Goal: Task Accomplishment & Management: Use online tool/utility

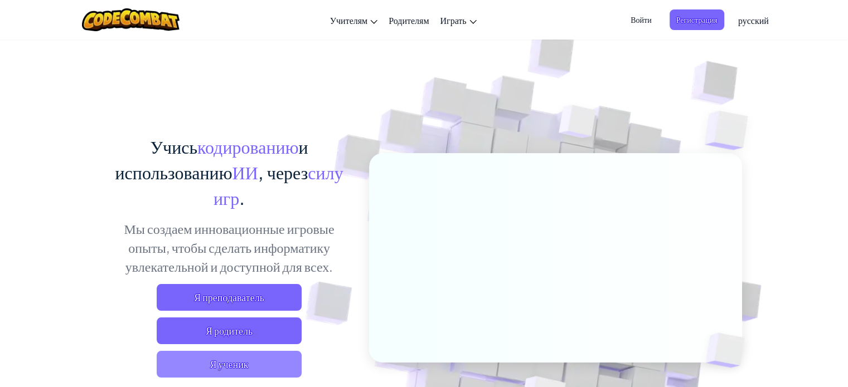
click at [261, 358] on span "Я ученик" at bounding box center [229, 364] width 145 height 27
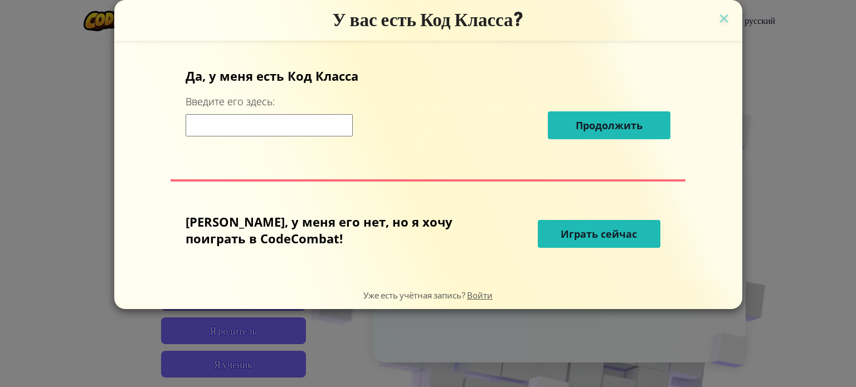
click at [564, 230] on span "Играть сейчас" at bounding box center [599, 233] width 76 height 13
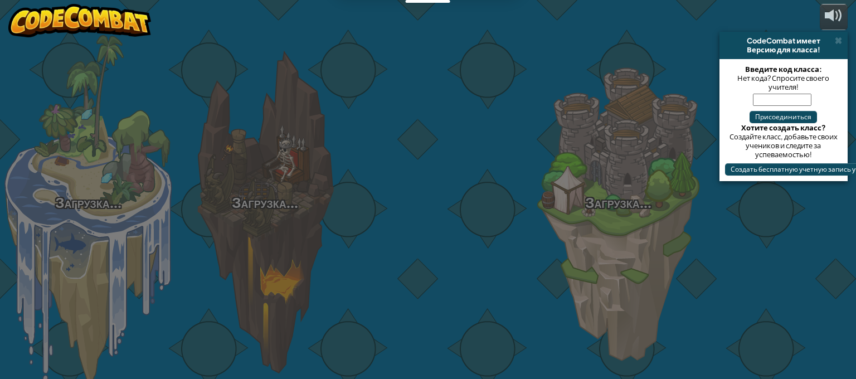
select select "ru"
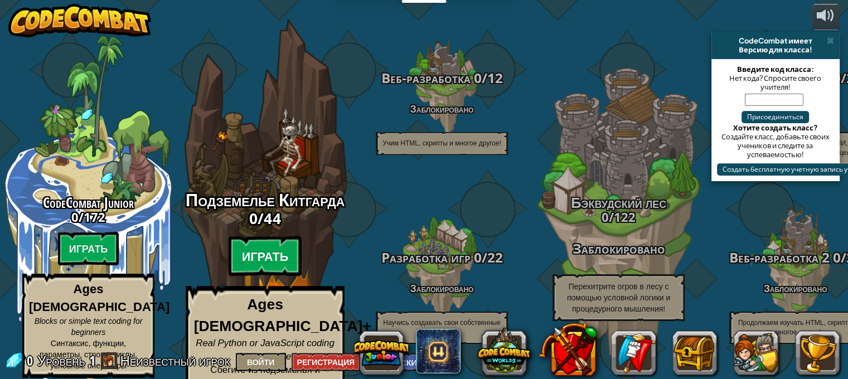
click at [279, 247] on btn "Играть" at bounding box center [265, 256] width 74 height 40
select select "ru"
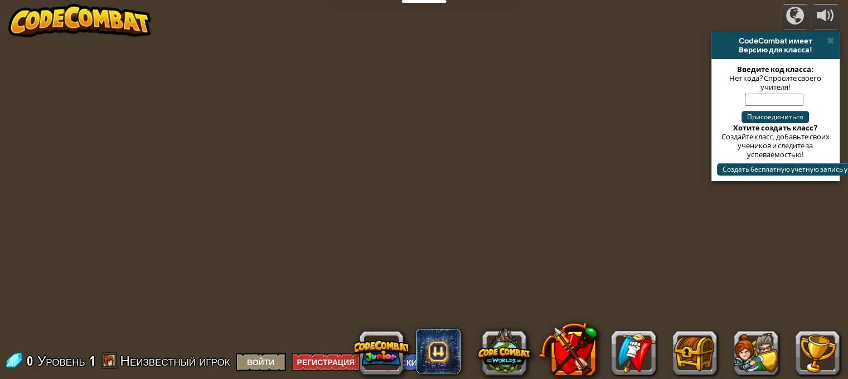
select select "ru"
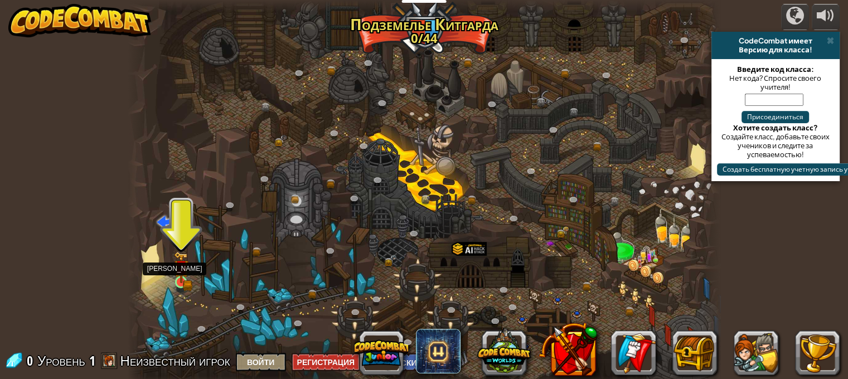
click at [185, 280] on img at bounding box center [181, 267] width 14 height 32
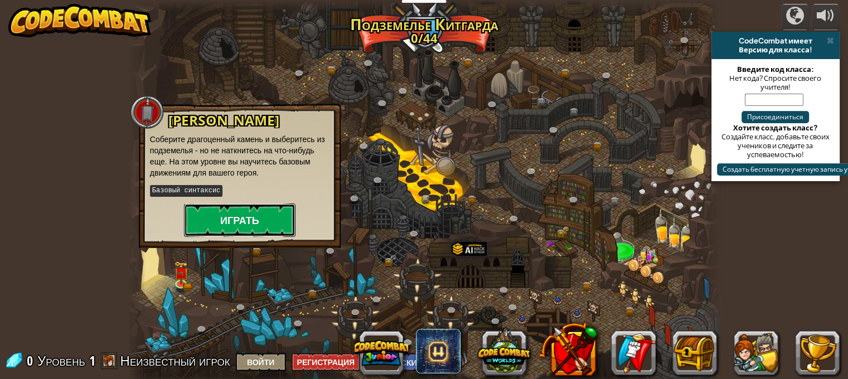
click at [256, 222] on button "Играть" at bounding box center [239, 219] width 111 height 33
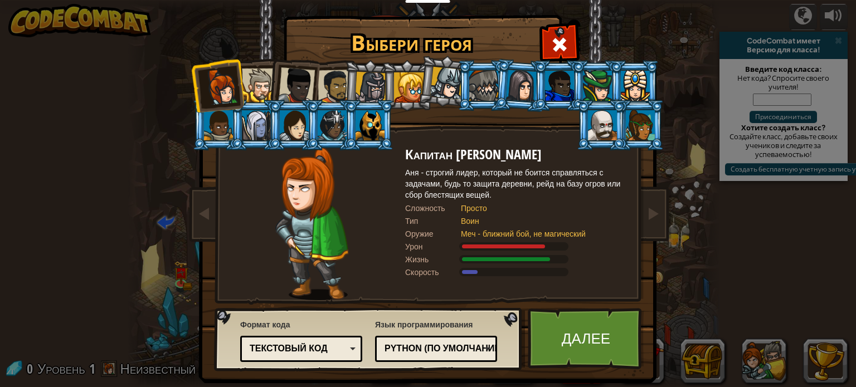
click at [247, 86] on div at bounding box center [259, 86] width 34 height 34
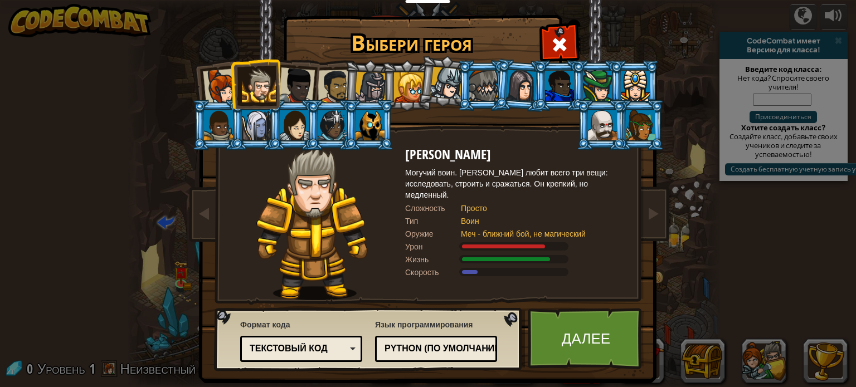
click at [211, 93] on div at bounding box center [221, 87] width 37 height 37
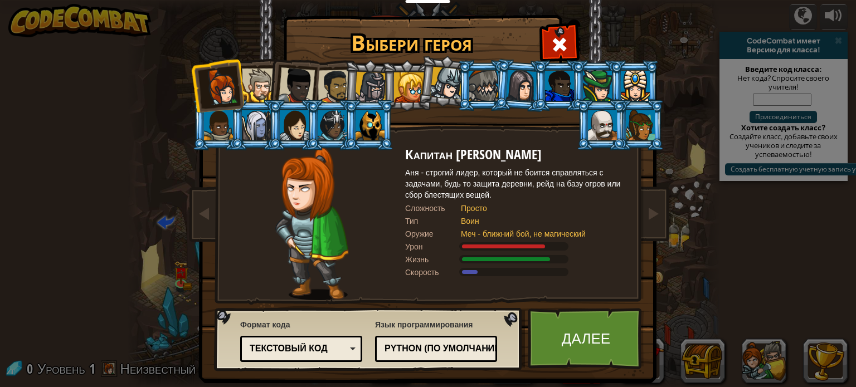
click at [252, 129] on div at bounding box center [256, 125] width 29 height 30
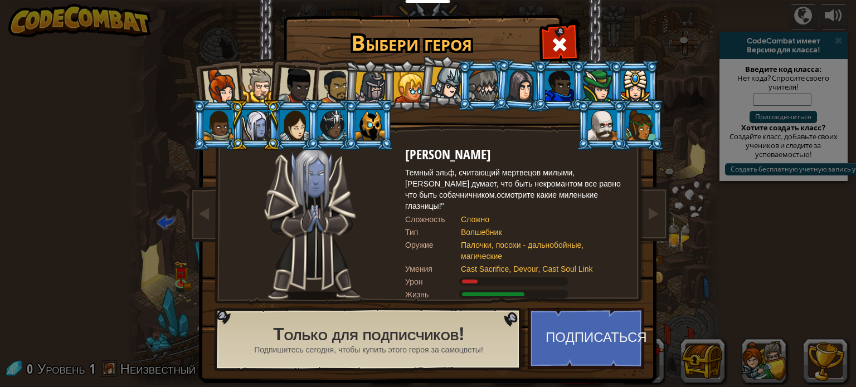
click at [635, 116] on div at bounding box center [640, 125] width 29 height 30
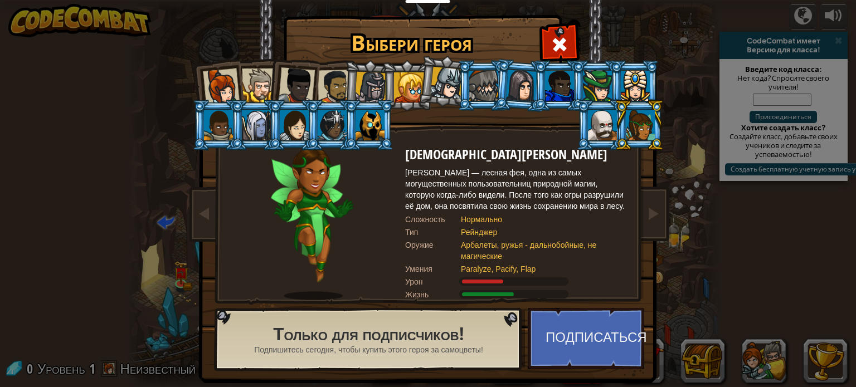
click at [223, 77] on div at bounding box center [221, 87] width 37 height 37
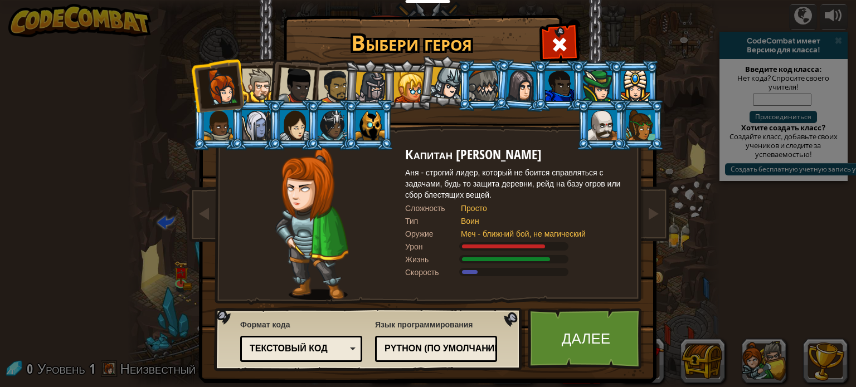
click at [407, 89] on div at bounding box center [409, 87] width 30 height 30
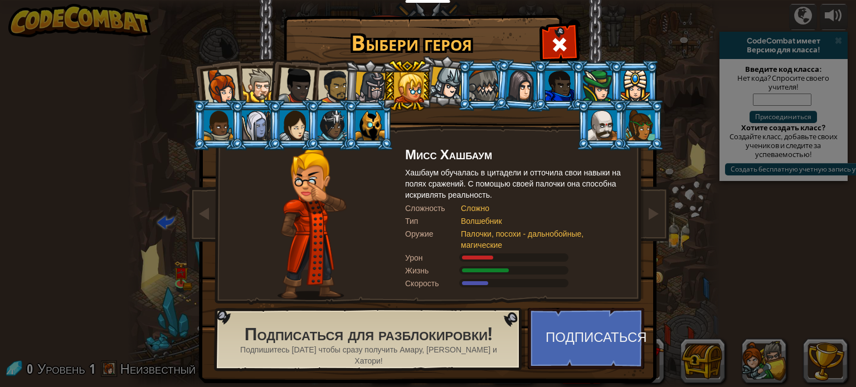
click at [222, 80] on div at bounding box center [221, 87] width 37 height 37
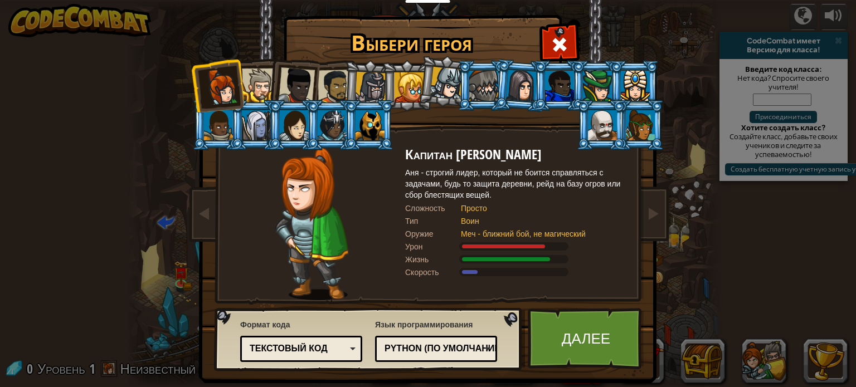
click at [343, 347] on div "Текстовый код" at bounding box center [301, 348] width 108 height 17
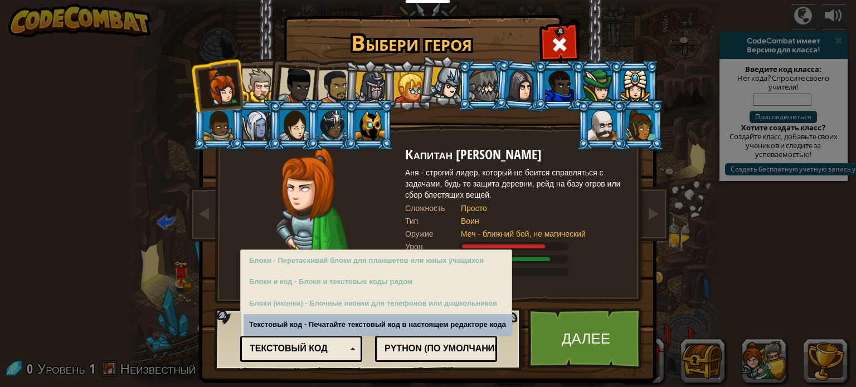
click at [343, 347] on div "Текстовый код" at bounding box center [301, 348] width 108 height 17
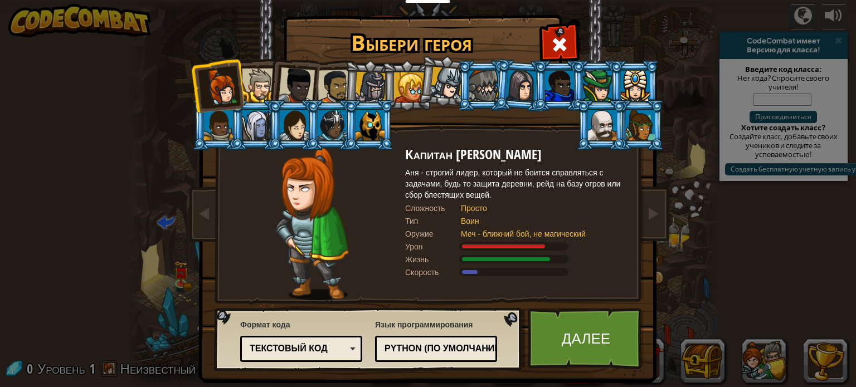
click at [466, 356] on div "Python (По умолчанию)" at bounding box center [436, 348] width 108 height 17
click at [572, 349] on link "Далее" at bounding box center [586, 338] width 116 height 61
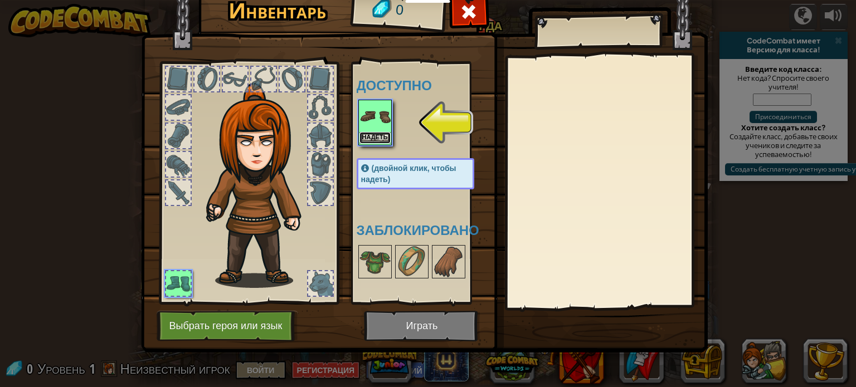
click at [377, 137] on button "Надеть" at bounding box center [374, 138] width 31 height 12
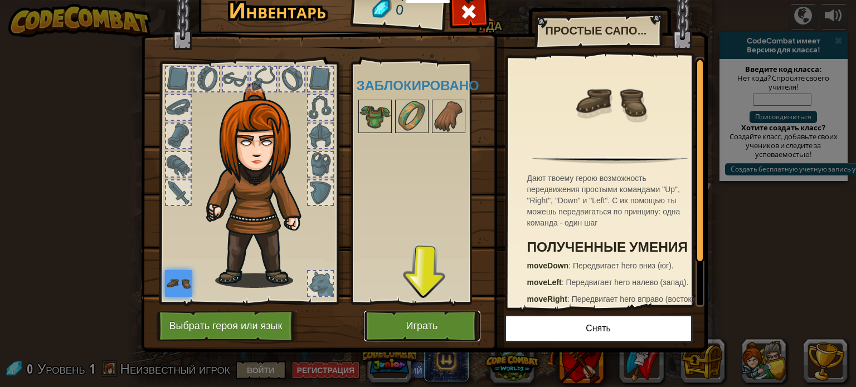
click at [428, 327] on button "Играть" at bounding box center [422, 326] width 116 height 31
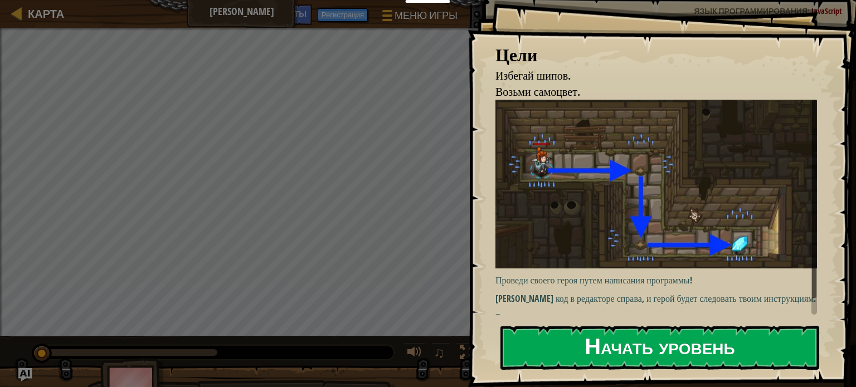
click at [605, 344] on button "Начать уровень" at bounding box center [659, 348] width 319 height 44
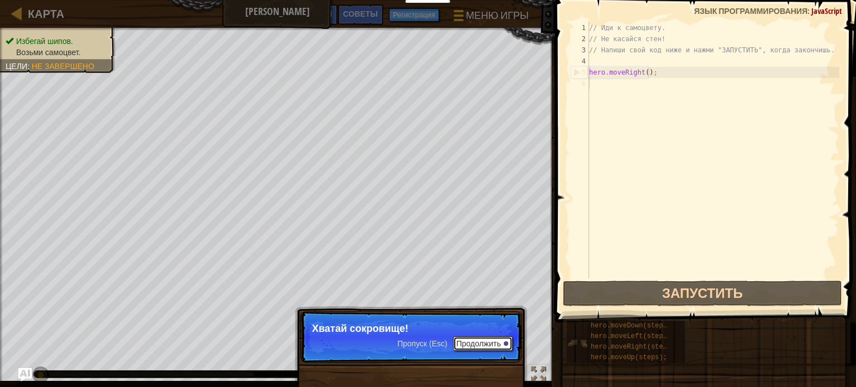
click at [482, 347] on button "Продолжить" at bounding box center [483, 344] width 60 height 14
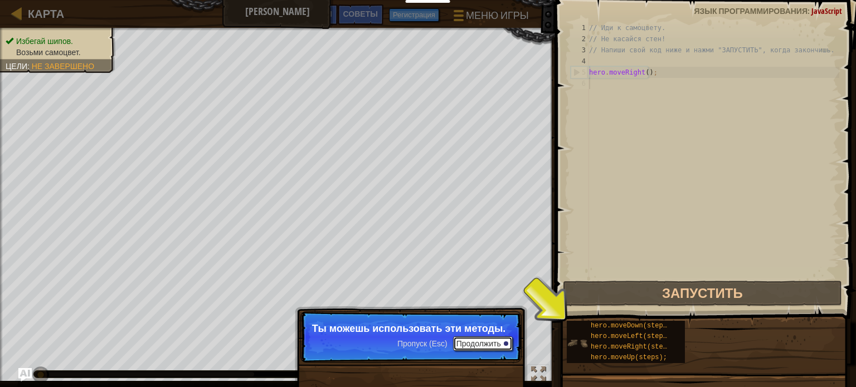
click at [489, 345] on button "Продолжить" at bounding box center [483, 344] width 60 height 14
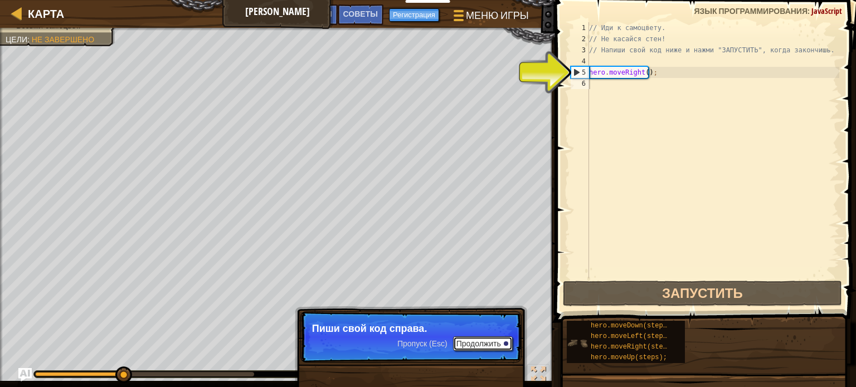
click at [489, 345] on button "Продолжить" at bounding box center [483, 344] width 60 height 14
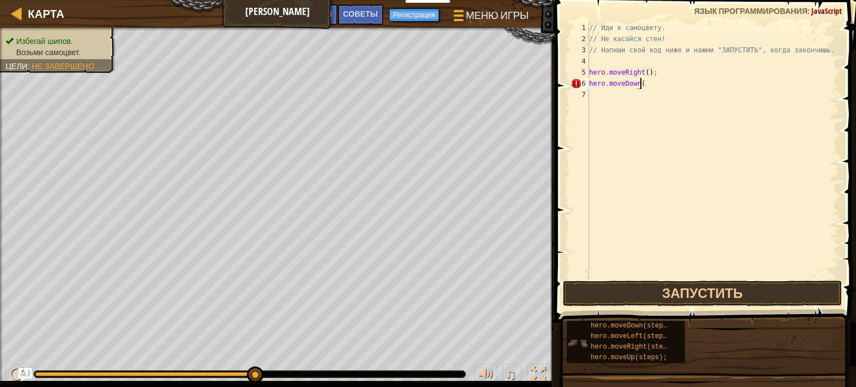
scroll to position [5, 4]
type textarea "hero.moveDown();"
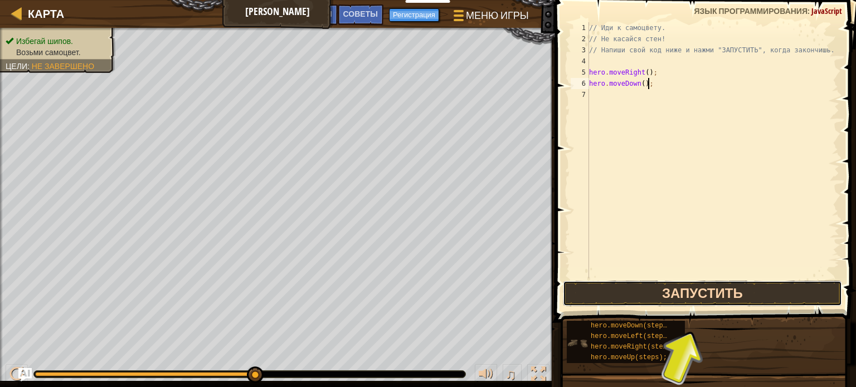
click at [695, 286] on button "Запустить" at bounding box center [702, 294] width 279 height 26
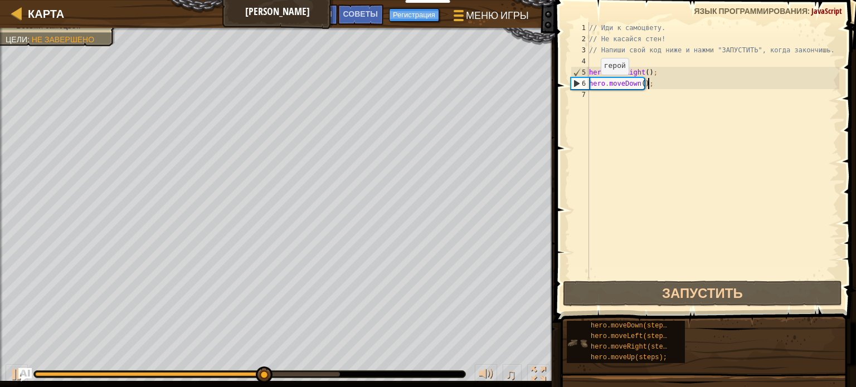
click at [591, 86] on div "// Иди к самоцвету. // Не касайся стен! // Напиши свой код ниже и нажми "ЗАПУСТ…" at bounding box center [713, 161] width 252 height 279
click at [661, 89] on div "// Иди к самоцвету. // Не касайся стен! // Напиши свой код ниже и нажми "ЗАПУСТ…" at bounding box center [713, 161] width 252 height 279
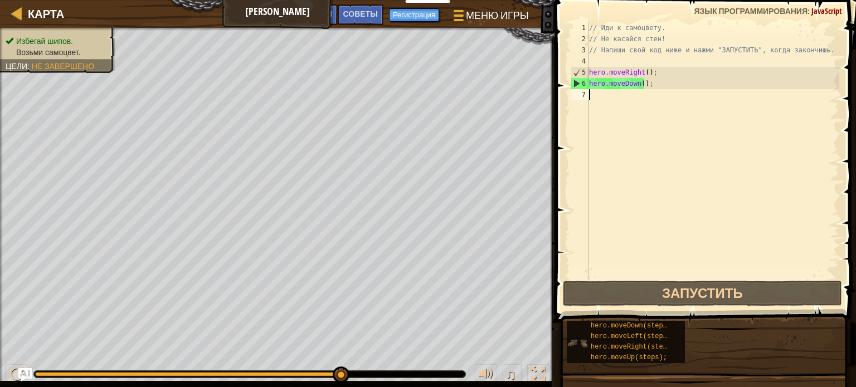
click at [660, 84] on div "// Иди к самоцвету. // Не касайся стен! // Напиши свой код ниже и нажми "ЗАПУСТ…" at bounding box center [713, 161] width 252 height 279
type textarea "hero.moveDown();"
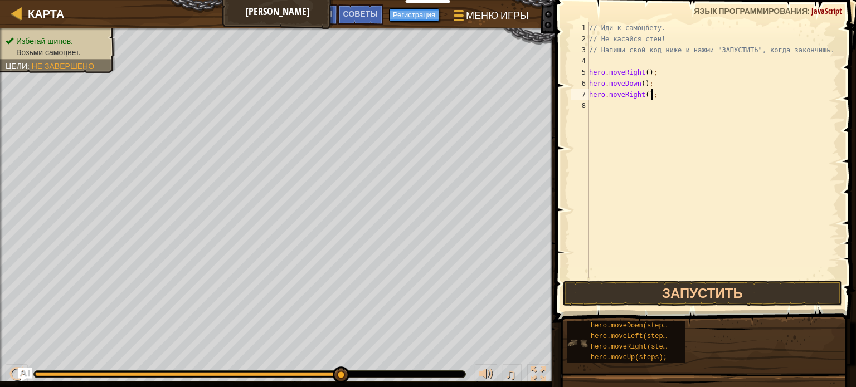
scroll to position [5, 4]
type textarea "hero.moveRight();"
click at [697, 291] on button "Запустить" at bounding box center [702, 294] width 279 height 26
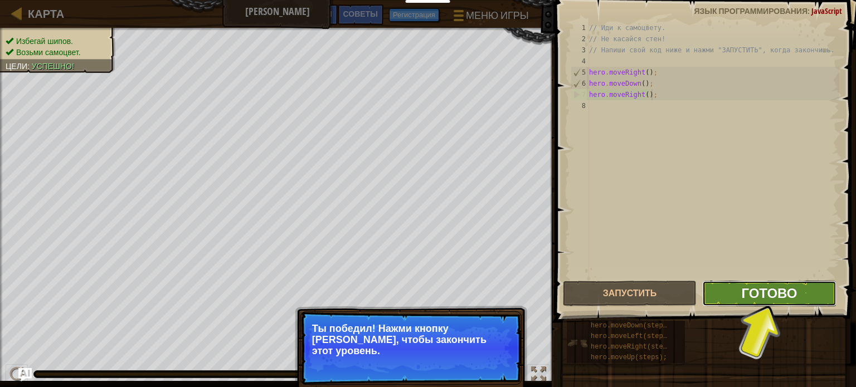
click at [746, 296] on span "Готово" at bounding box center [769, 293] width 56 height 18
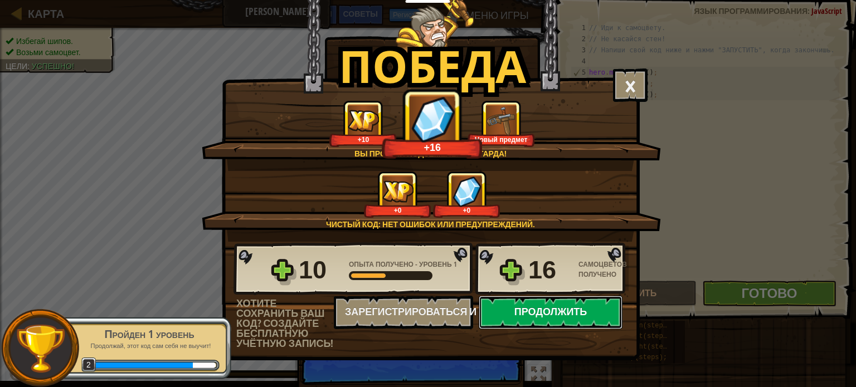
click at [546, 318] on button "Продолжить" at bounding box center [551, 312] width 144 height 33
select select "ru"
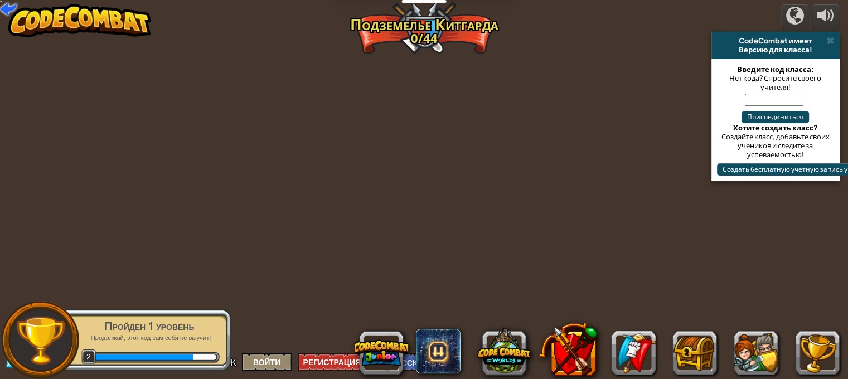
select select "ru"
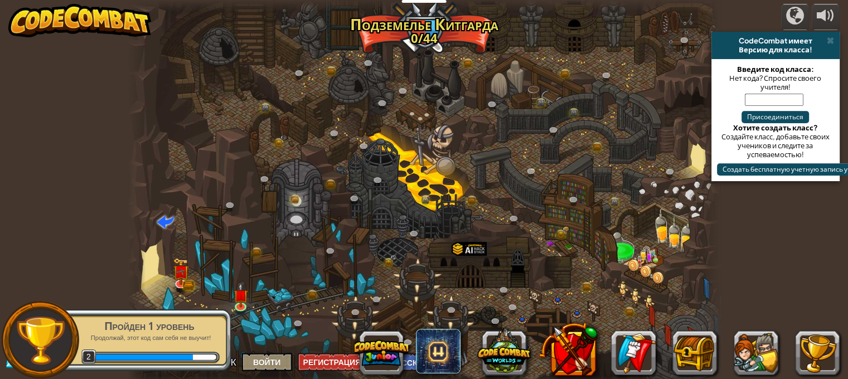
select select "ru"
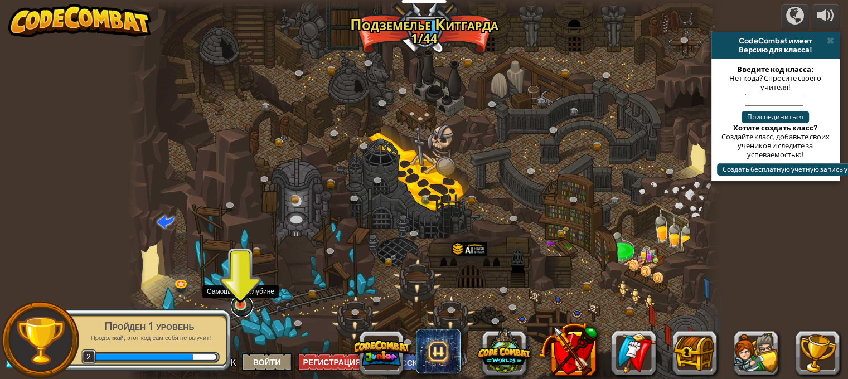
click at [237, 305] on link at bounding box center [242, 306] width 22 height 22
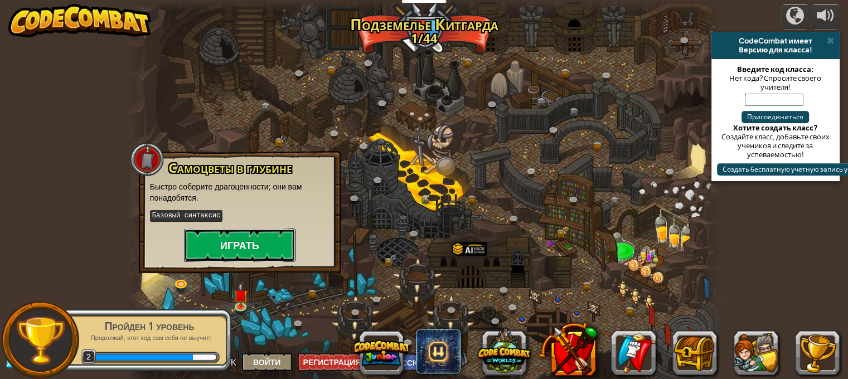
click at [242, 238] on button "Играть" at bounding box center [239, 244] width 111 height 33
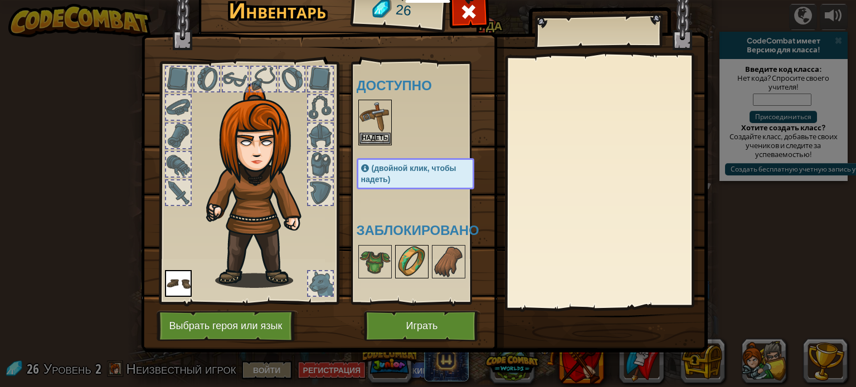
click at [411, 260] on img at bounding box center [411, 261] width 31 height 31
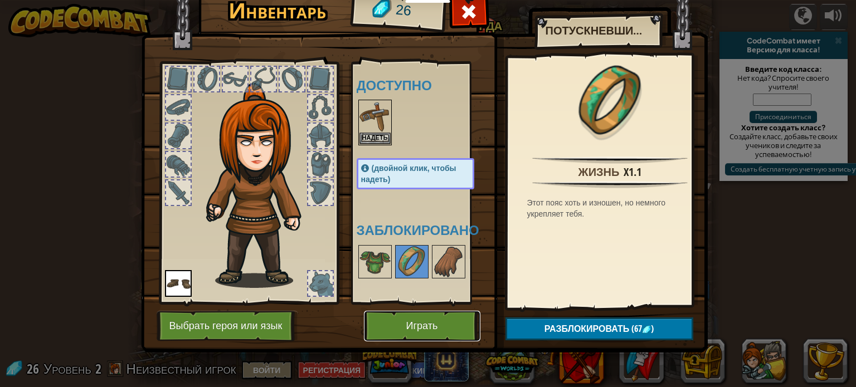
click at [441, 322] on button "Играть" at bounding box center [422, 326] width 116 height 31
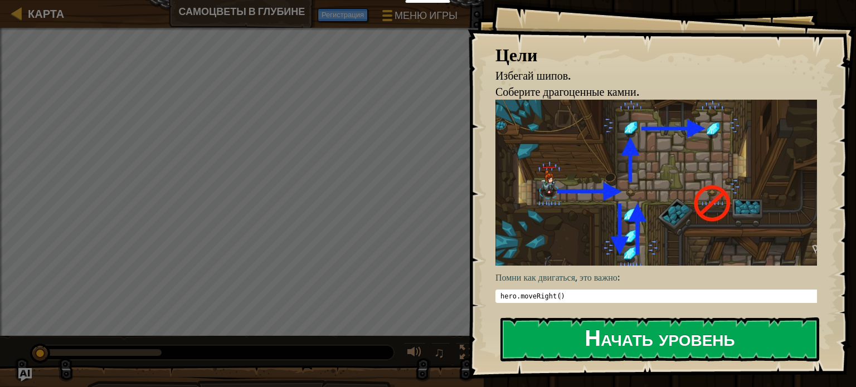
click at [656, 338] on button "Начать уровень" at bounding box center [659, 340] width 319 height 44
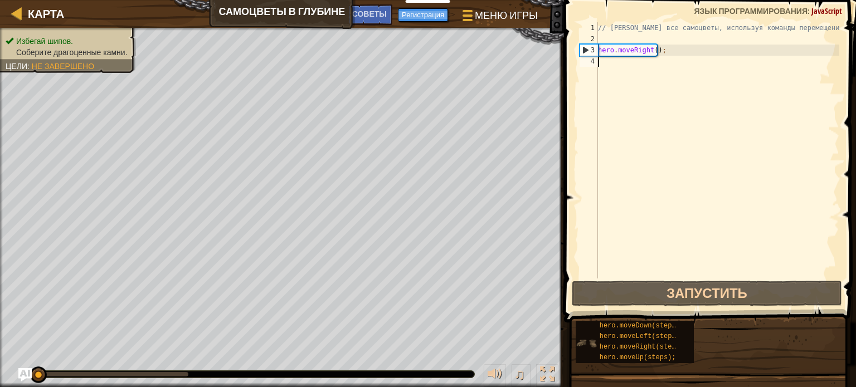
click at [606, 62] on div "// [PERSON_NAME] все самоцветы, используя команды перемещения. hero . moveRight…" at bounding box center [717, 161] width 243 height 279
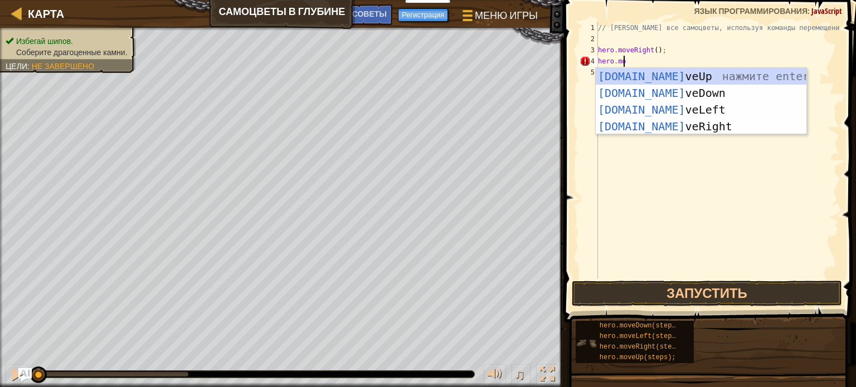
scroll to position [5, 2]
type textarea "hero.move"
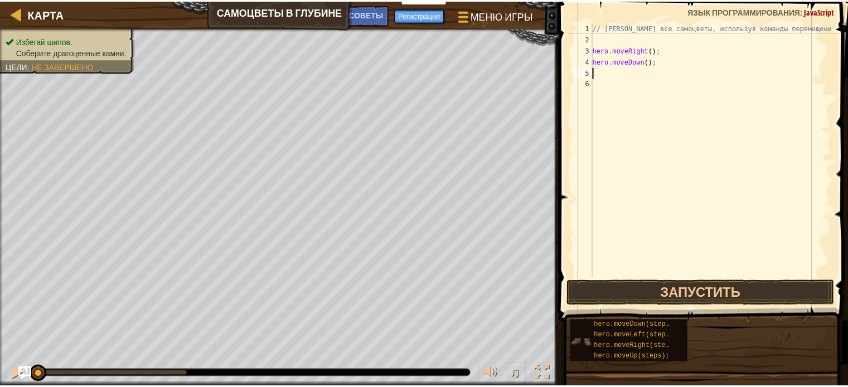
scroll to position [5, 0]
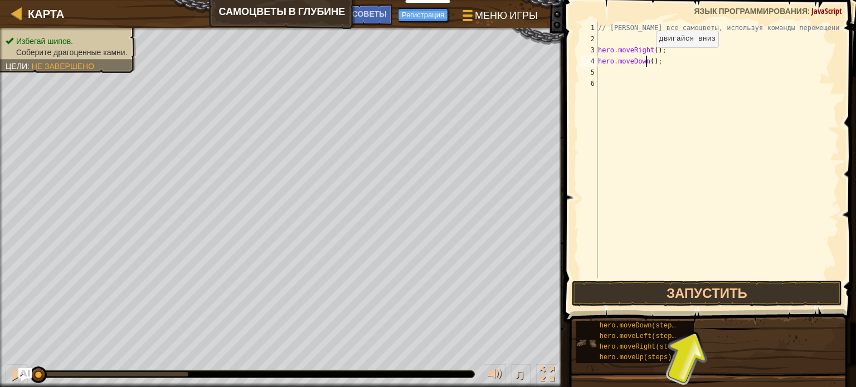
click at [646, 59] on div "// [PERSON_NAME] все самоцветы, используя команды перемещения. hero . moveRight…" at bounding box center [717, 161] width 243 height 279
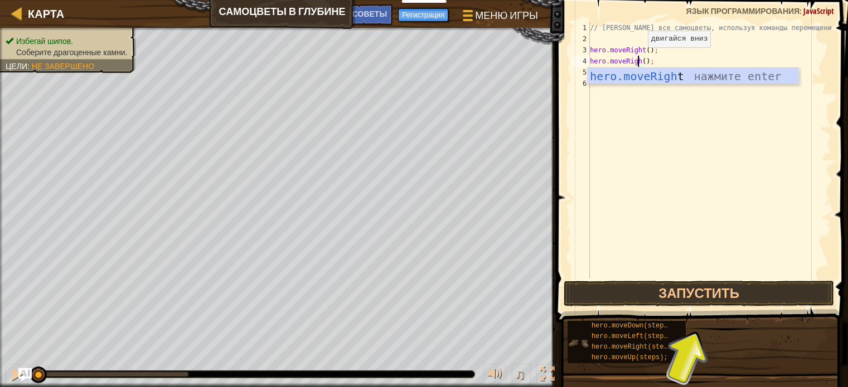
type textarea "hero.moveRight();"
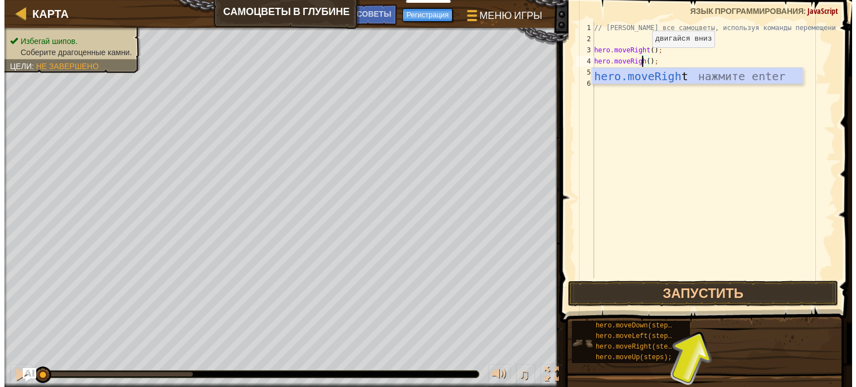
scroll to position [5, 4]
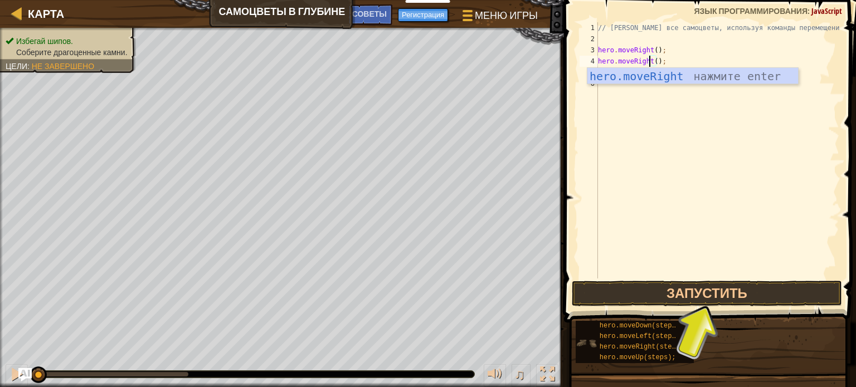
click at [650, 60] on div "// [PERSON_NAME] все самоцветы, используя команды перемещения. hero . moveRight…" at bounding box center [717, 161] width 243 height 279
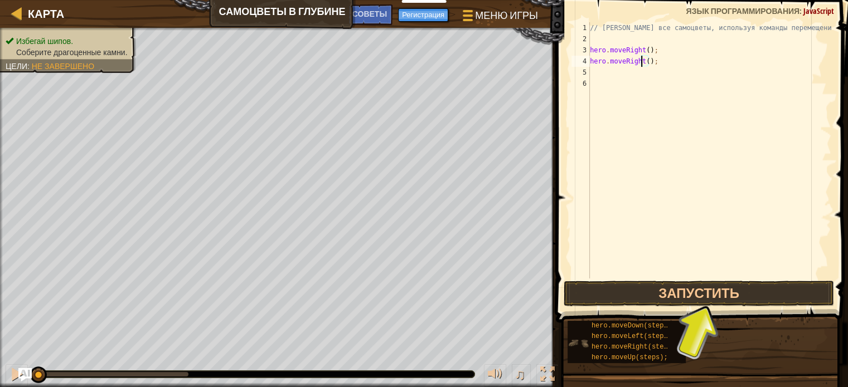
click at [654, 62] on div "// [PERSON_NAME] все самоцветы, используя команды перемещения. hero . moveRight…" at bounding box center [708, 161] width 243 height 279
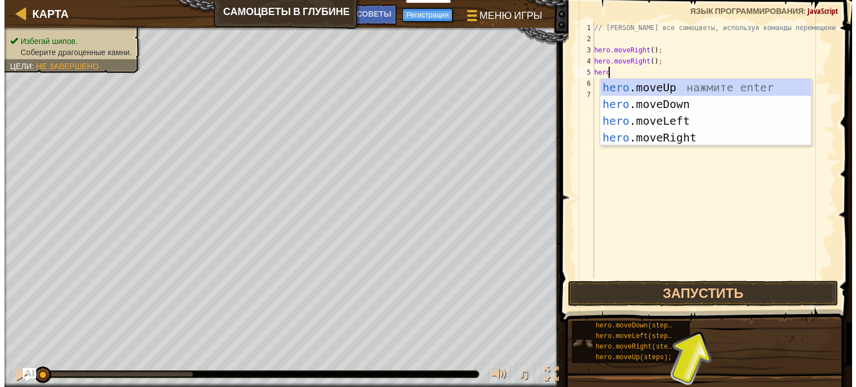
scroll to position [5, 1]
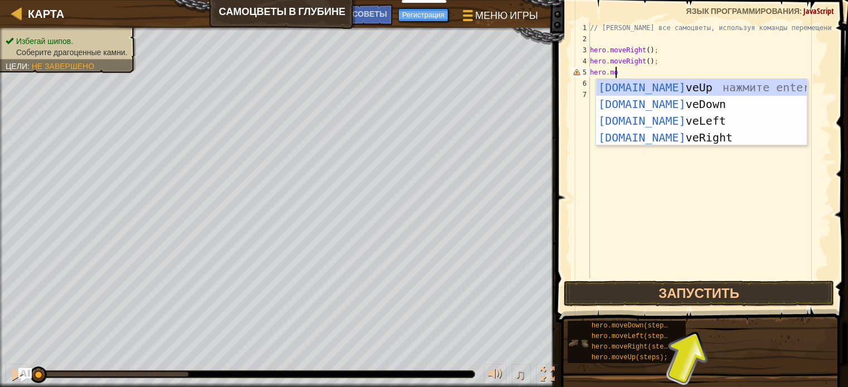
type textarea "hero.move"
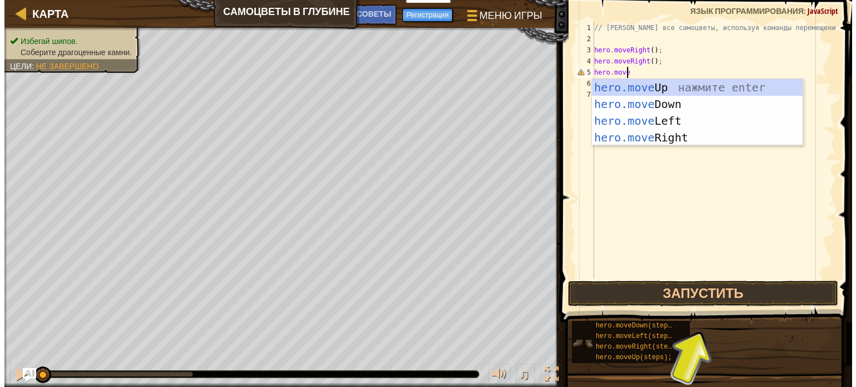
scroll to position [5, 2]
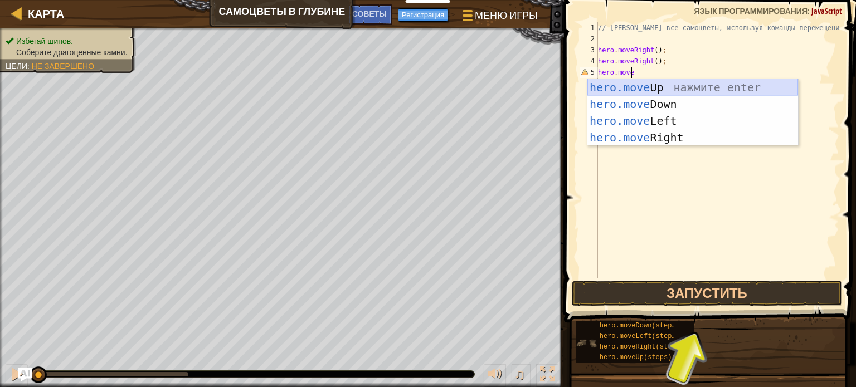
click at [660, 86] on div "hero.move Up нажмите enter hero.move Down нажмите enter hero.move Left нажмите …" at bounding box center [692, 129] width 211 height 100
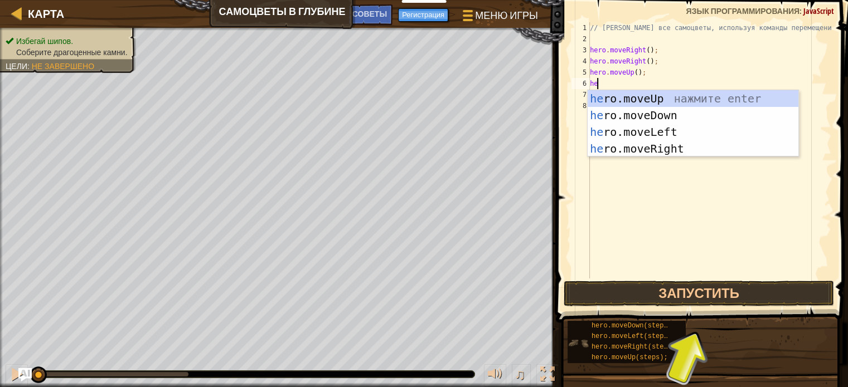
scroll to position [5, 0]
type textarea "hero."
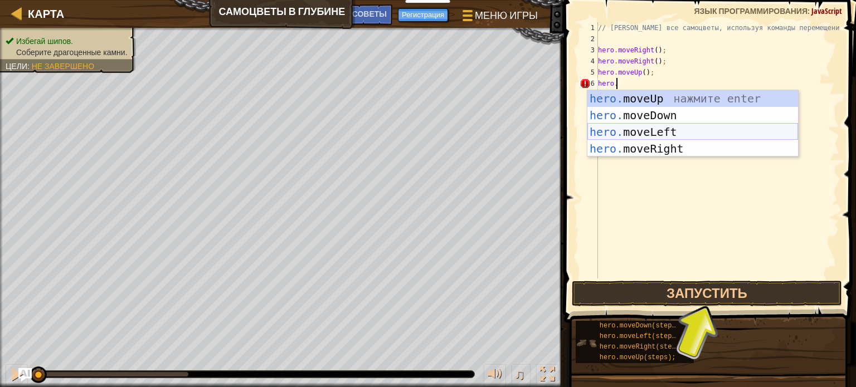
click at [663, 130] on div "hero. moveUp нажмите enter hero. moveDown нажмите enter hero. moveLeft нажмите …" at bounding box center [692, 140] width 211 height 100
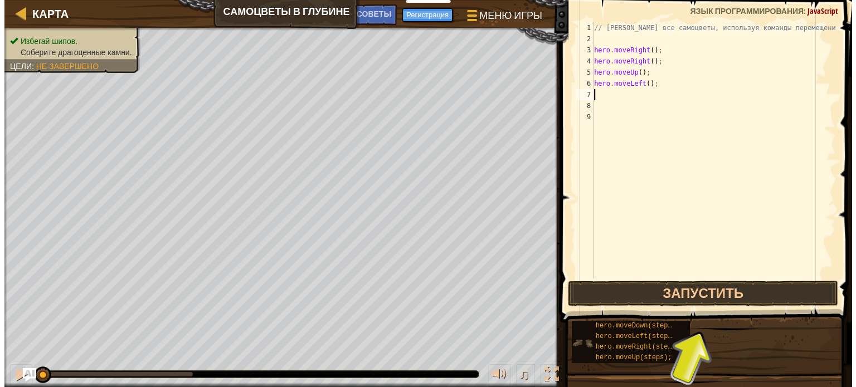
scroll to position [5, 0]
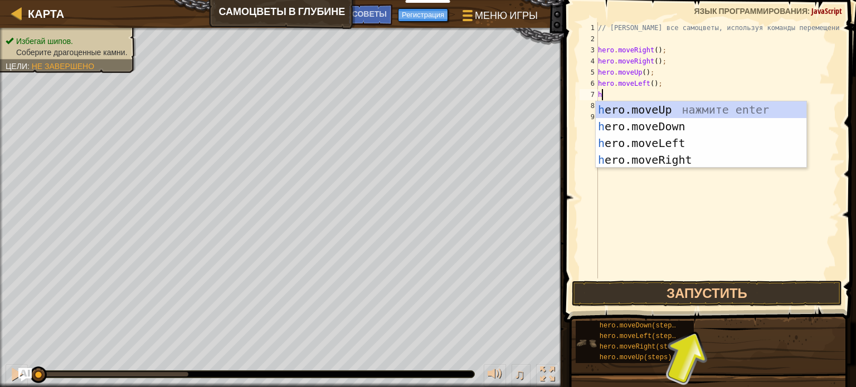
type textarea "he"
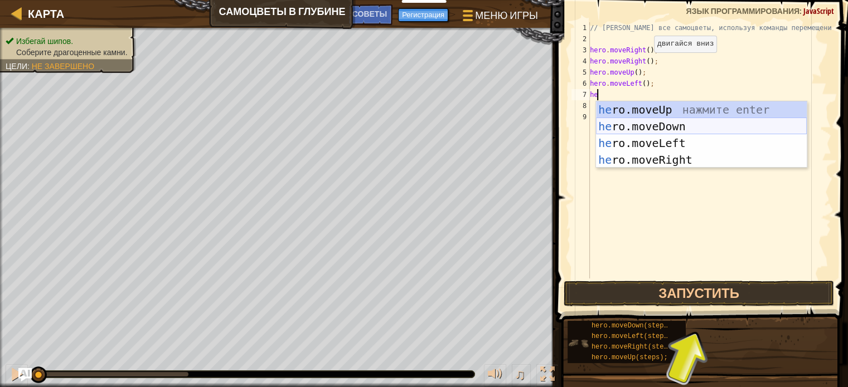
click at [663, 131] on div "he ro.moveUp нажмите enter he ro.moveDown нажмите enter he ro.moveLeft нажмите …" at bounding box center [701, 151] width 211 height 100
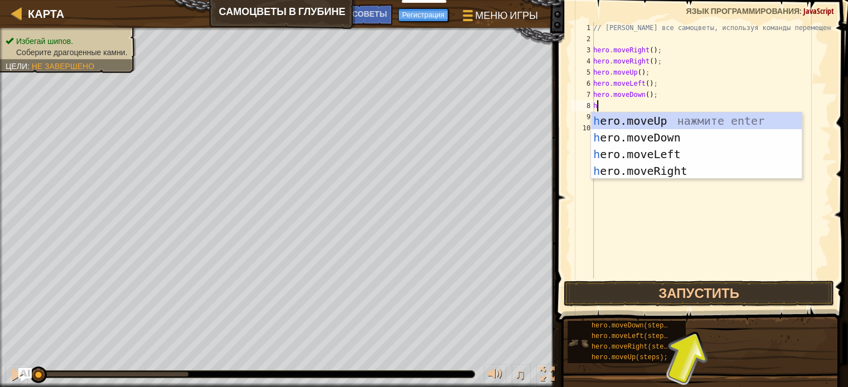
type textarea "he"
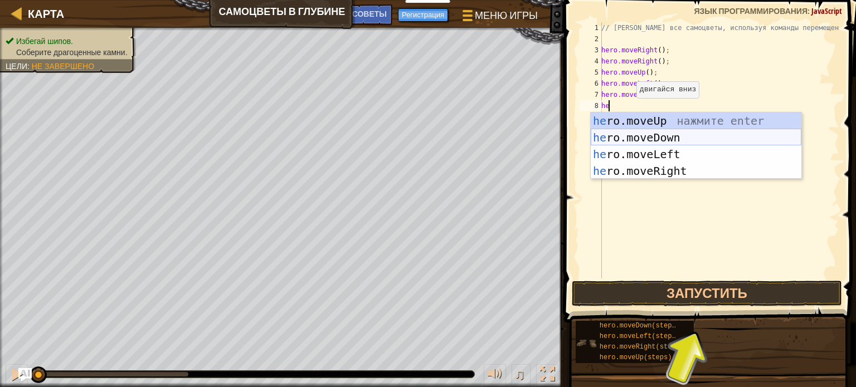
click at [655, 139] on div "he ro.moveUp нажмите enter he ro.moveDown нажмите enter he ro.moveLeft нажмите …" at bounding box center [696, 163] width 211 height 100
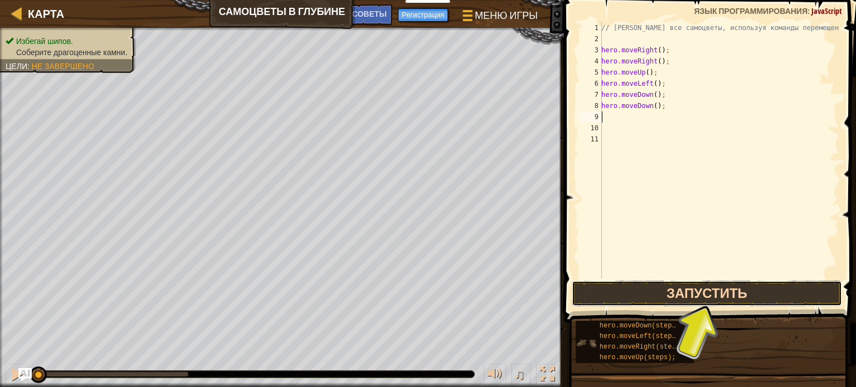
click at [691, 291] on button "Запустить" at bounding box center [707, 294] width 270 height 26
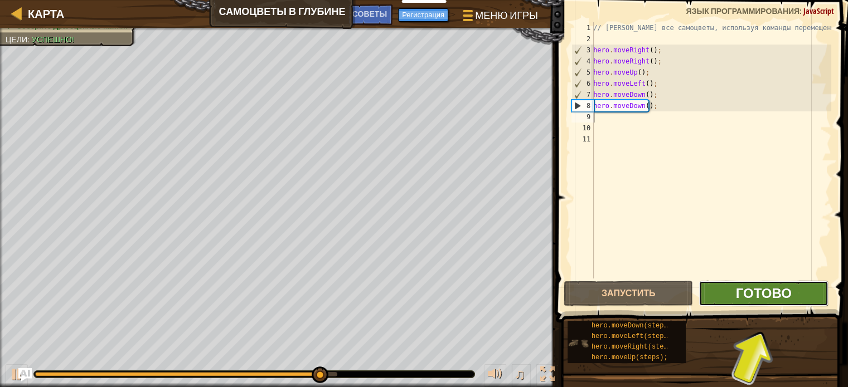
click at [759, 297] on span "Готово" at bounding box center [764, 293] width 56 height 18
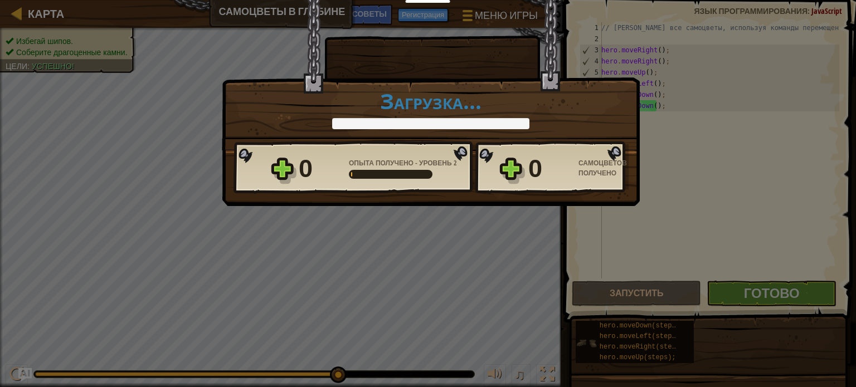
click at [572, 169] on div "0 Самоцветов получено" at bounding box center [578, 169] width 100 height 36
click at [515, 171] on div "0 Опыта получено - Уровень 2 0 Самоцветов получено" at bounding box center [430, 167] width 395 height 53
click at [475, 109] on h1 "Загрузка..." at bounding box center [430, 100] width 395 height 23
click at [596, 167] on div "Самоцветов получено" at bounding box center [603, 168] width 50 height 20
drag, startPoint x: 596, startPoint y: 164, endPoint x: 567, endPoint y: 158, distance: 29.6
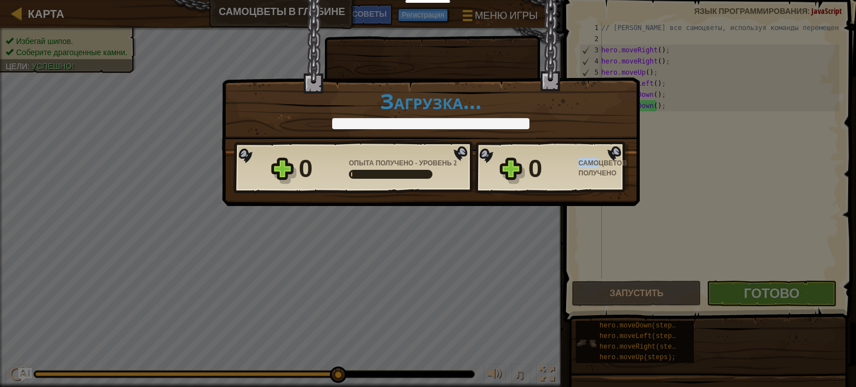
click at [567, 158] on div "0 Самоцветов получено" at bounding box center [578, 169] width 100 height 36
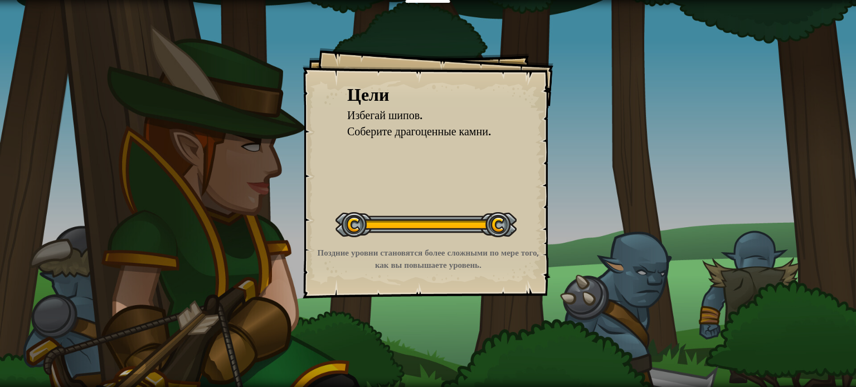
click at [455, 220] on div at bounding box center [425, 224] width 181 height 25
click at [502, 223] on div at bounding box center [425, 224] width 181 height 25
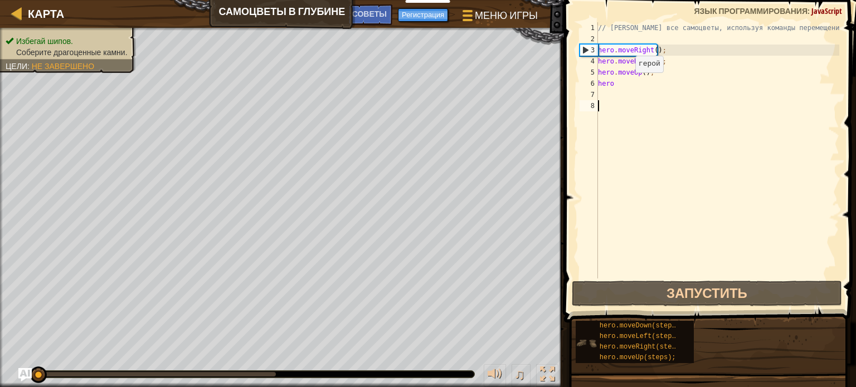
click at [626, 84] on div "// Собери все самоцветы, используя команды перемещения. hero . moveRight ( ) ; …" at bounding box center [717, 161] width 243 height 279
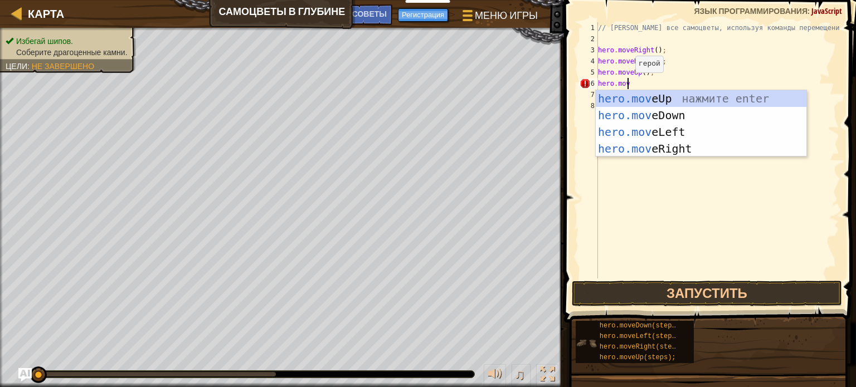
scroll to position [5, 2]
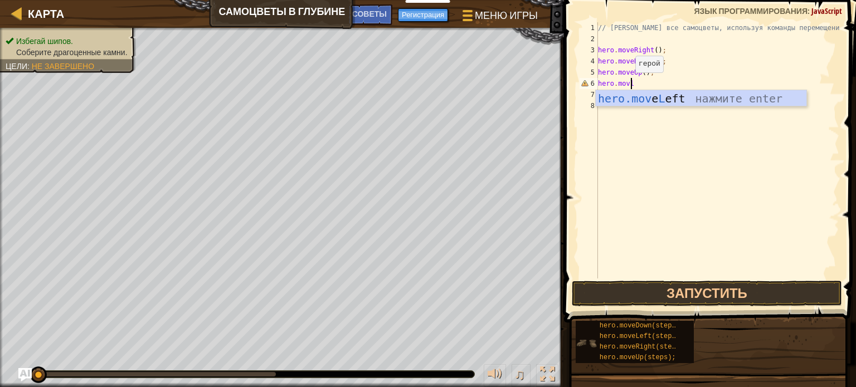
type textarea "hero.movle"
type textarea "hero."
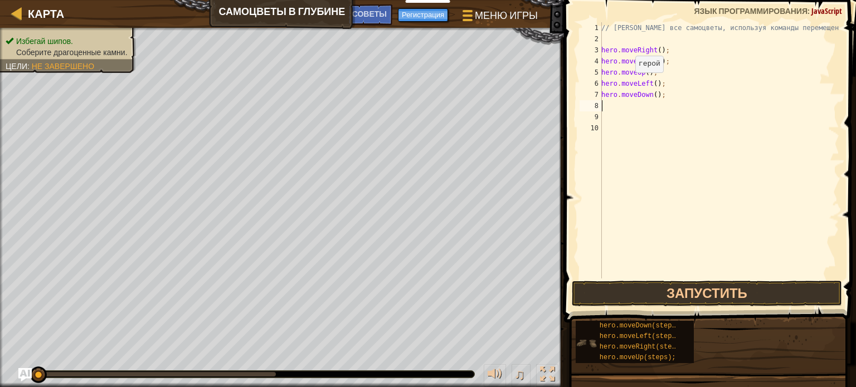
type textarea "h"
click at [654, 95] on div "// Собери все самоцветы, используя команды перемещения. hero . moveRight ( ) ; …" at bounding box center [719, 161] width 240 height 279
click at [697, 299] on button "Запустить" at bounding box center [707, 294] width 270 height 26
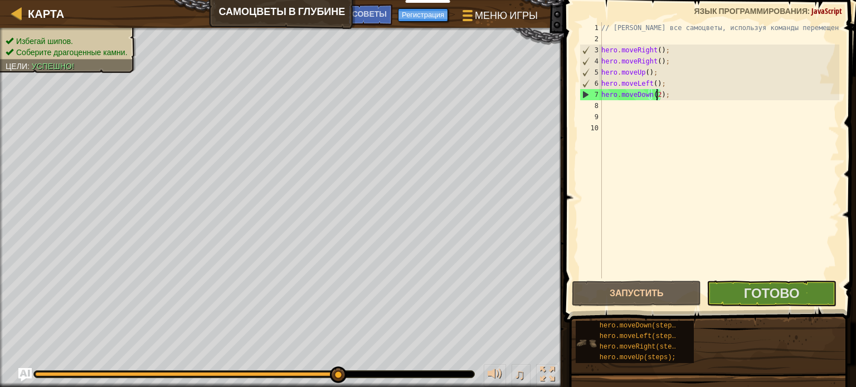
click at [656, 53] on div "// Собери все самоцветы, используя команды перемещения. hero . moveRight ( ) ; …" at bounding box center [719, 161] width 240 height 279
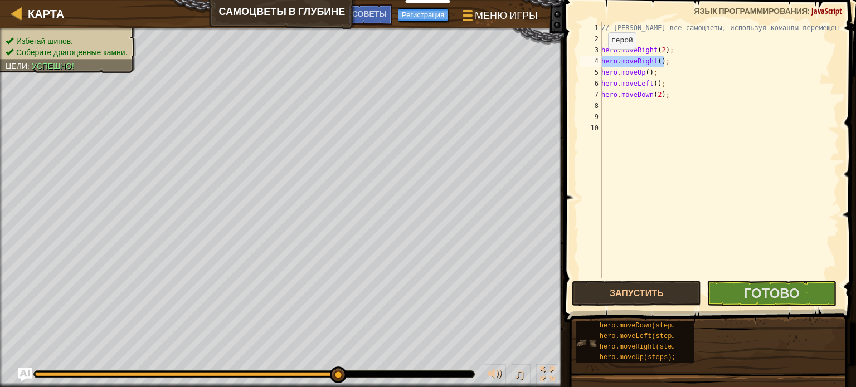
drag, startPoint x: 664, startPoint y: 62, endPoint x: 591, endPoint y: 59, distance: 73.0
click at [591, 59] on div "hero.moveRight(2); 1 2 3 4 5 6 7 8 9 10 // Собери все самоцветы, используя кома…" at bounding box center [708, 150] width 262 height 256
type textarea "hero.moveRight();"
click at [770, 296] on span "Готово" at bounding box center [772, 293] width 56 height 18
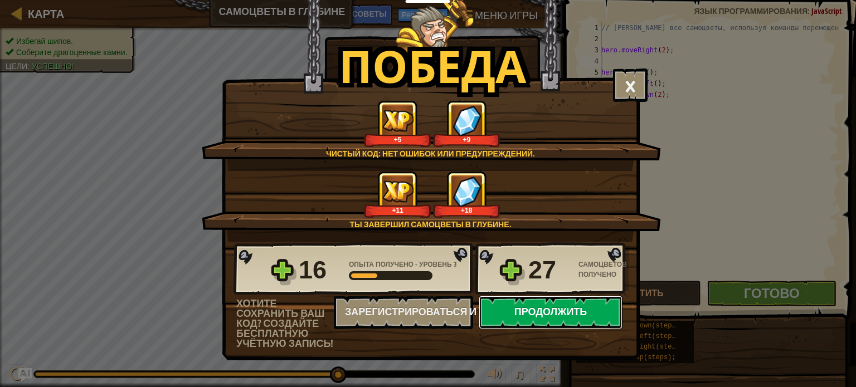
click at [556, 312] on button "Продолжить" at bounding box center [551, 312] width 144 height 33
select select "ru"
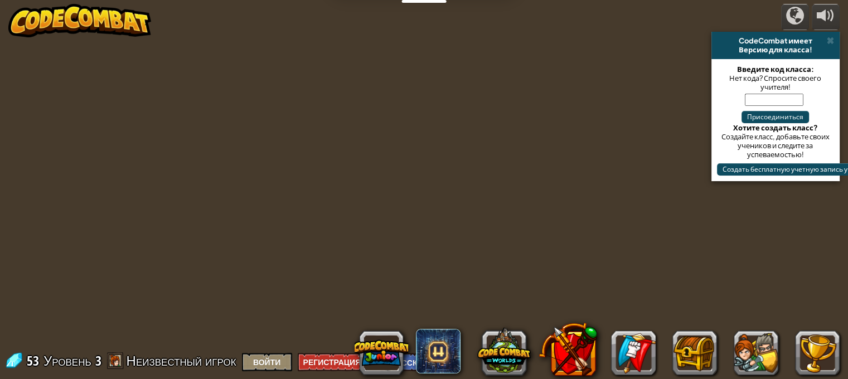
select select "ru"
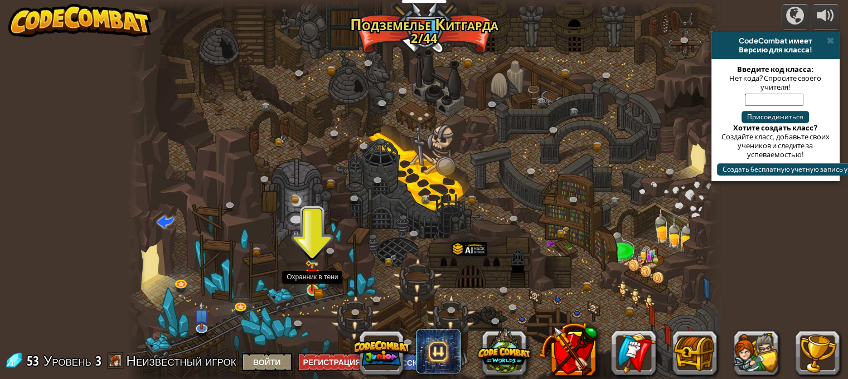
click at [311, 290] on img at bounding box center [312, 276] width 14 height 32
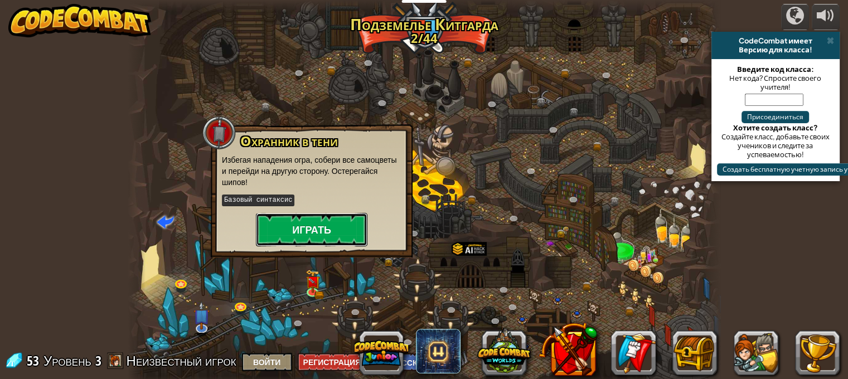
click at [294, 237] on button "Играть" at bounding box center [311, 229] width 111 height 33
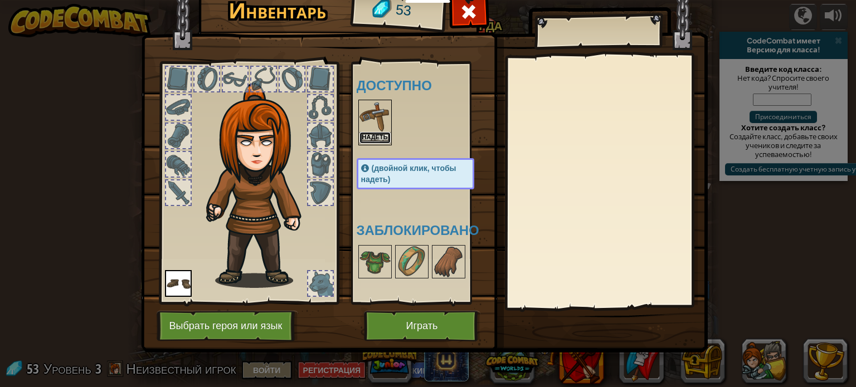
click at [381, 138] on button "Надеть" at bounding box center [374, 138] width 31 height 12
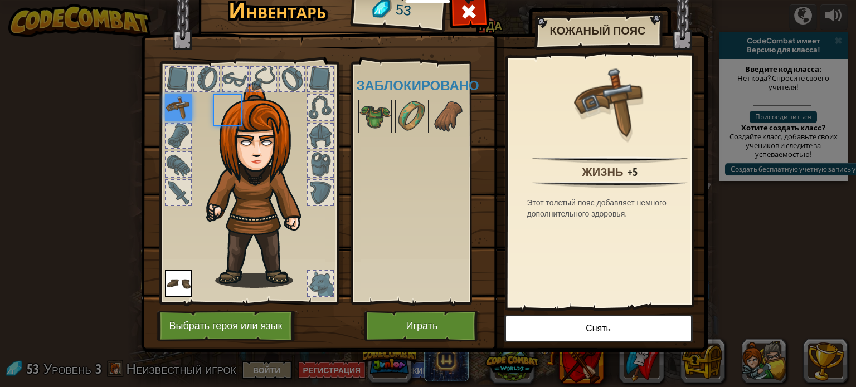
click at [381, 1] on body "Учителям Создать бесплатный аккаунт Решения для школ и округов Превью Учительск…" at bounding box center [428, 0] width 856 height 1
click at [440, 325] on button "Играть" at bounding box center [422, 326] width 116 height 31
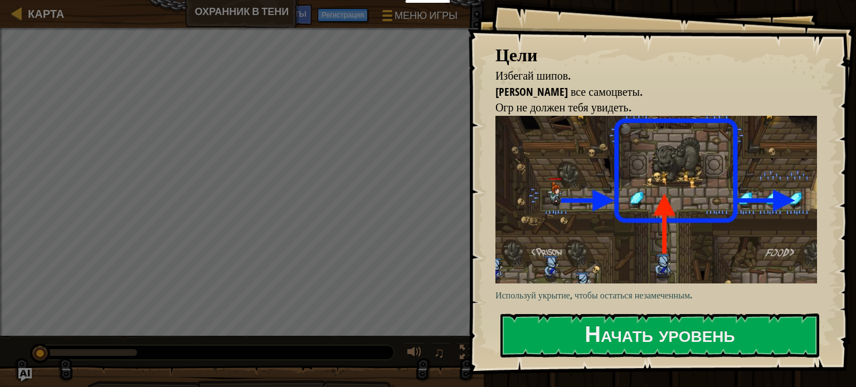
click at [505, 294] on p "Используй укрытие, чтобы остаться незамеченным." at bounding box center [660, 295] width 330 height 13
click at [664, 343] on button "Начать уровень" at bounding box center [659, 336] width 319 height 44
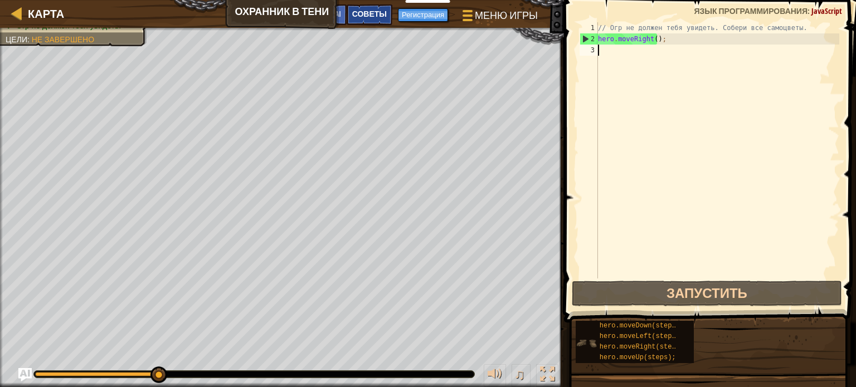
click at [367, 16] on span "Советы" at bounding box center [369, 13] width 35 height 11
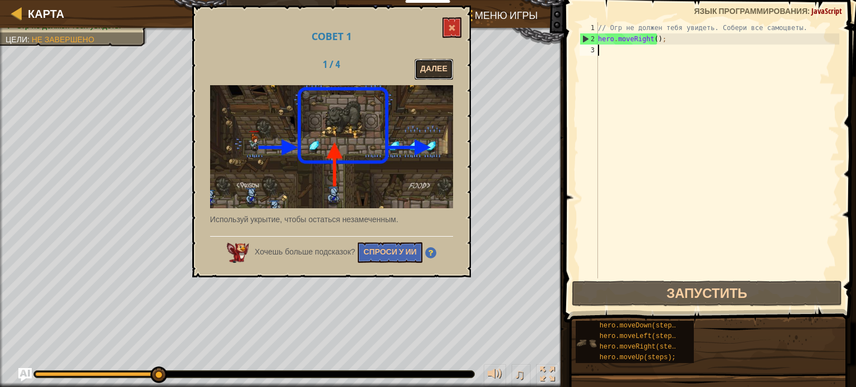
click at [440, 73] on button "Далее" at bounding box center [434, 69] width 38 height 21
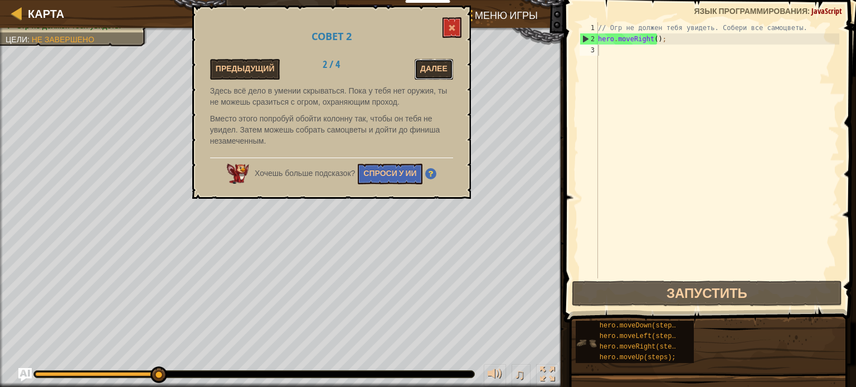
click at [440, 73] on button "Далее" at bounding box center [434, 69] width 38 height 21
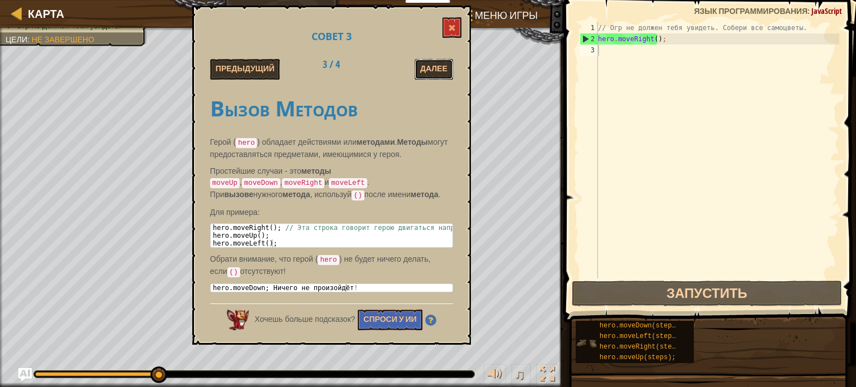
click at [440, 73] on button "Далее" at bounding box center [434, 69] width 38 height 21
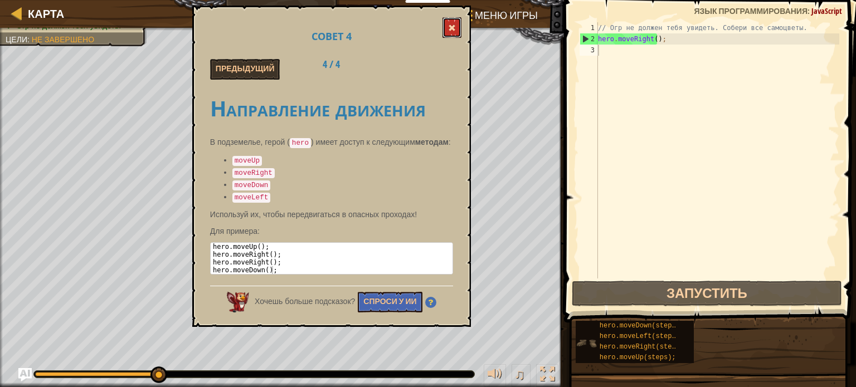
click at [450, 34] on button at bounding box center [451, 27] width 19 height 21
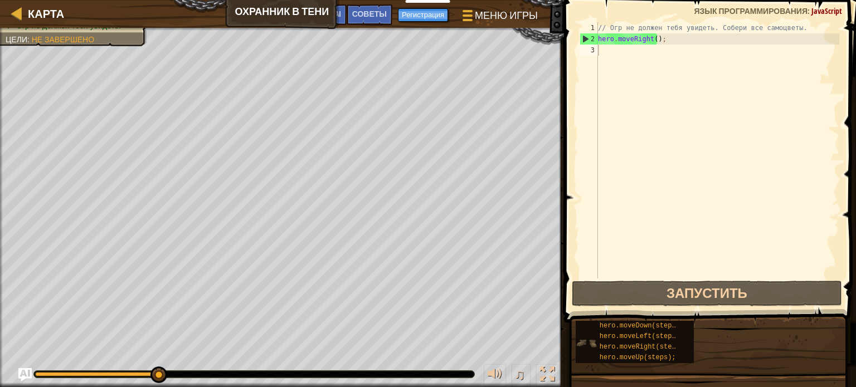
click at [596, 48] on div "3" at bounding box center [588, 50] width 18 height 11
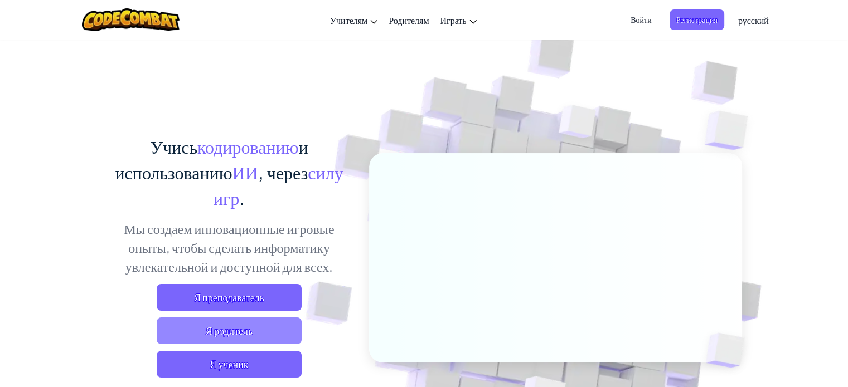
click at [259, 340] on span "Я родитель" at bounding box center [229, 331] width 145 height 27
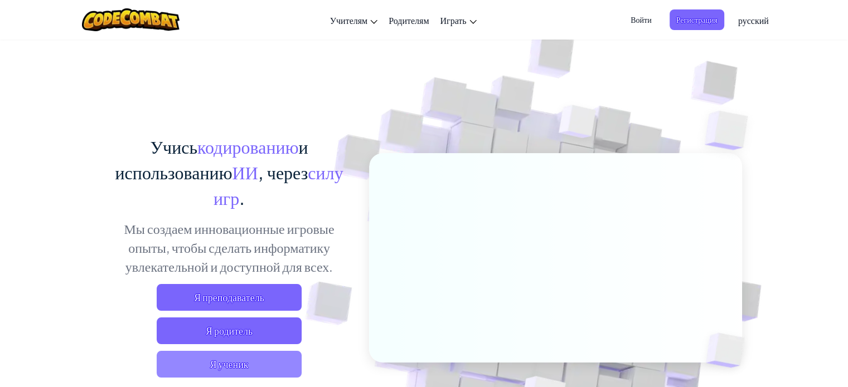
click at [251, 360] on span "Я ученик" at bounding box center [229, 364] width 145 height 27
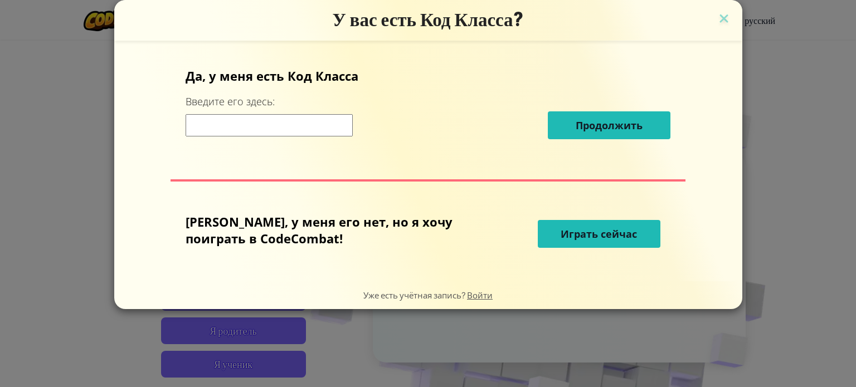
click at [568, 242] on button "Играть сейчас" at bounding box center [599, 234] width 123 height 28
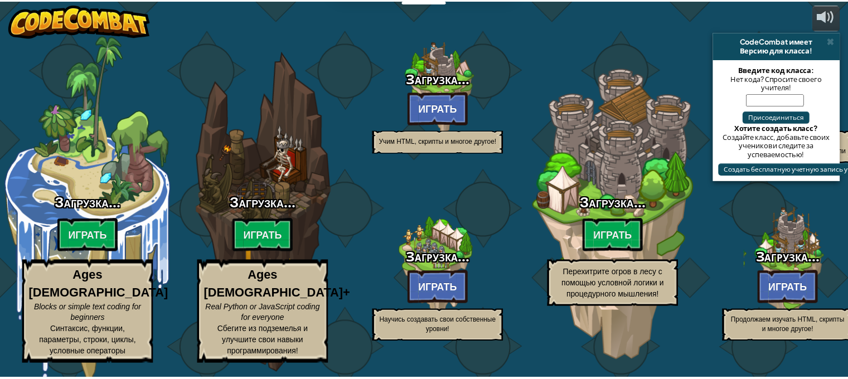
select select "ru"
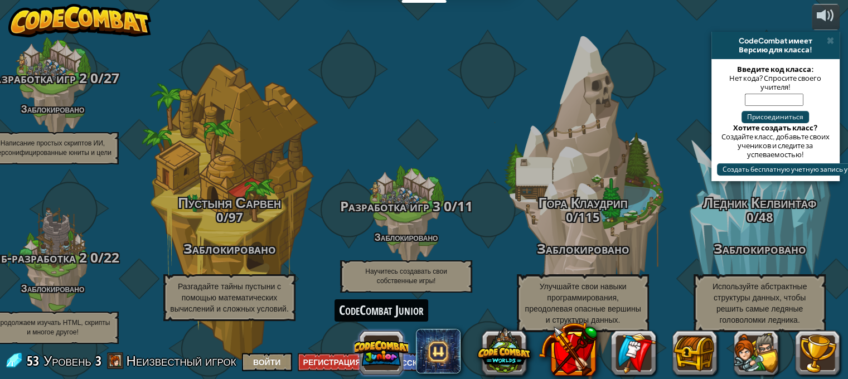
click at [386, 362] on button at bounding box center [380, 352] width 53 height 53
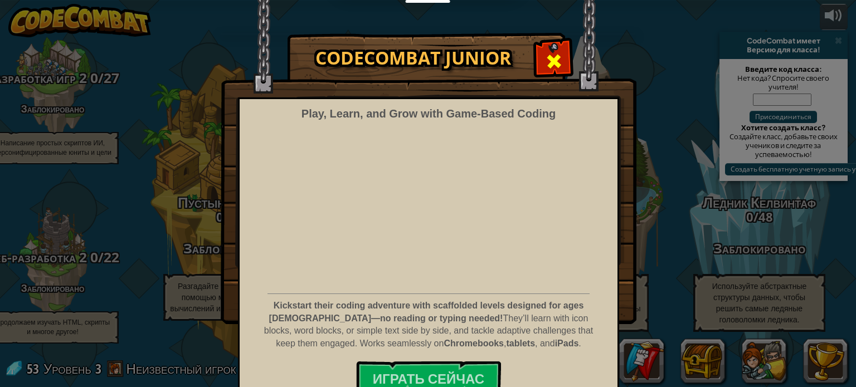
click at [548, 52] on span at bounding box center [554, 61] width 18 height 18
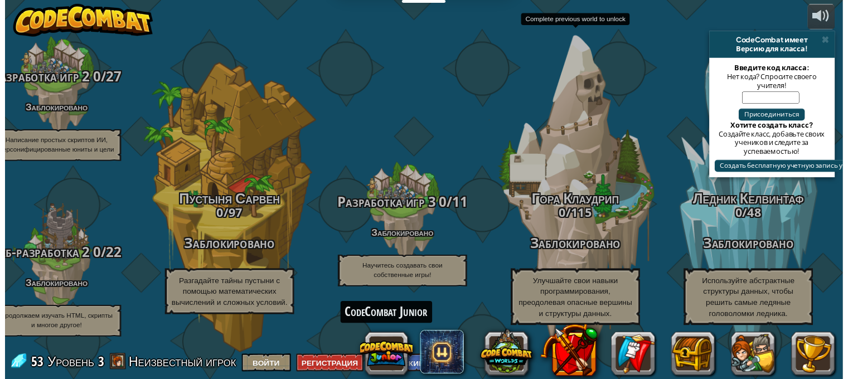
scroll to position [1, 0]
